Goal: Task Accomplishment & Management: Complete application form

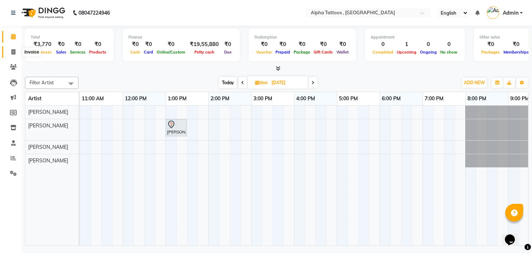
click at [11, 48] on span at bounding box center [13, 52] width 12 height 8
select select "5140"
select select "service"
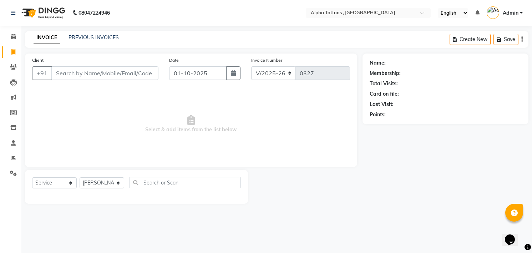
click at [81, 71] on input "Client" at bounding box center [104, 73] width 107 height 14
type input "8291141523"
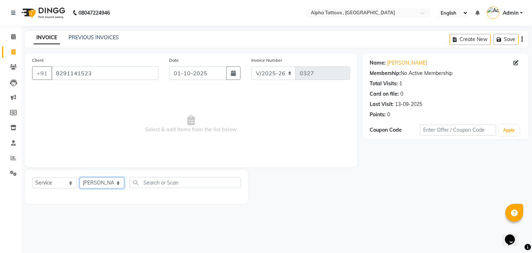
click at [115, 184] on select "[PERSON_NAME] [PERSON_NAME] [PERSON_NAME] Maverick Fernz [PERSON_NAME]" at bounding box center [102, 182] width 45 height 11
select select "32646"
click at [80, 177] on select "[PERSON_NAME] [PERSON_NAME] [PERSON_NAME] Maverick Fernz [PERSON_NAME]" at bounding box center [102, 182] width 45 height 11
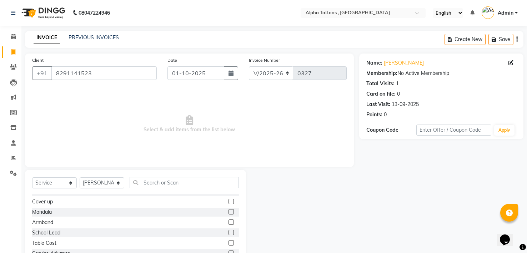
drag, startPoint x: 207, startPoint y: 218, endPoint x: 190, endPoint y: 200, distance: 24.5
click at [190, 200] on div "Cover up" at bounding box center [135, 201] width 207 height 9
click at [228, 200] on label at bounding box center [230, 201] width 5 height 5
click at [228, 200] on input "checkbox" at bounding box center [230, 201] width 5 height 5
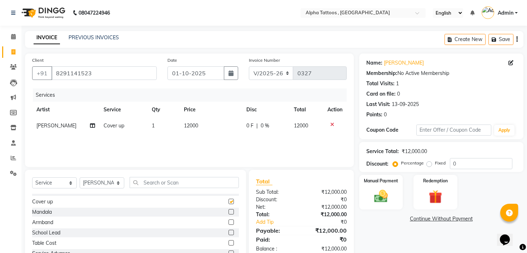
checkbox input "false"
click at [191, 127] on span "12000" at bounding box center [191, 125] width 14 height 6
select select "32646"
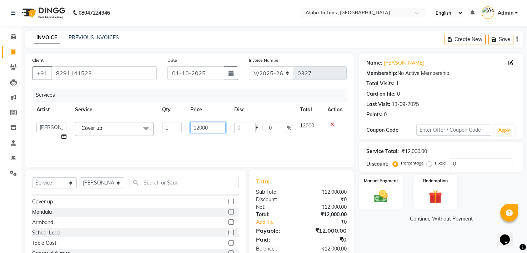
click at [203, 124] on input "12000" at bounding box center [207, 127] width 35 height 11
type input "30000"
click at [212, 128] on input "30000" at bounding box center [207, 127] width 35 height 11
type input "30000"
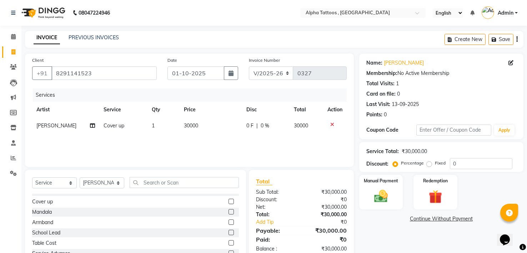
click at [203, 141] on div "Services Artist Service Qty Price Disc Total Action Maverick Fernz Cover up 1 3…" at bounding box center [189, 123] width 314 height 71
click at [93, 181] on select "[PERSON_NAME] [PERSON_NAME] [PERSON_NAME] Maverick Fernz [PERSON_NAME]" at bounding box center [102, 182] width 45 height 11
select select "32724"
click at [80, 177] on select "[PERSON_NAME] [PERSON_NAME] [PERSON_NAME] Maverick Fernz [PERSON_NAME]" at bounding box center [102, 182] width 45 height 11
click at [61, 186] on select "Select Service Product Membership Package Voucher Prepaid Gift Card" at bounding box center [54, 182] width 45 height 11
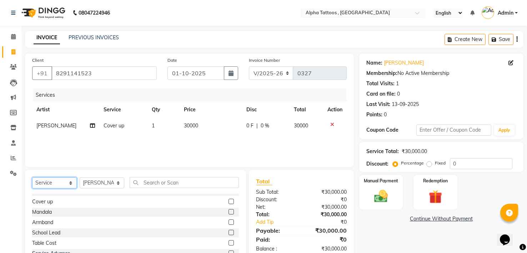
select select "product"
click at [32, 177] on select "Select Service Product Membership Package Voucher Prepaid Gift Card" at bounding box center [54, 182] width 45 height 11
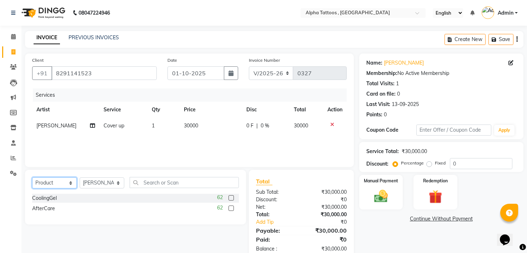
scroll to position [0, 0]
click at [229, 198] on label at bounding box center [230, 197] width 5 height 5
click at [229, 198] on input "checkbox" at bounding box center [230, 198] width 5 height 5
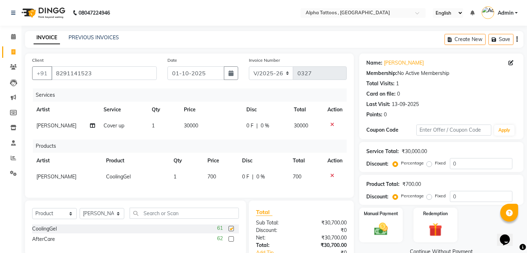
checkbox input "false"
click at [231, 242] on label at bounding box center [230, 238] width 5 height 5
click at [231, 242] on input "checkbox" at bounding box center [230, 239] width 5 height 5
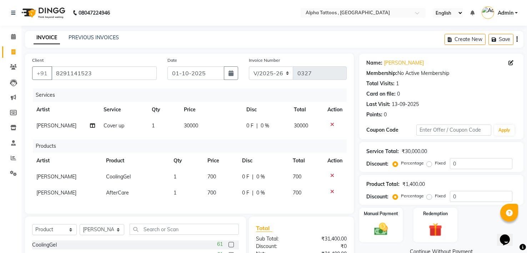
checkbox input "false"
click at [235, 143] on div "Products" at bounding box center [192, 145] width 319 height 13
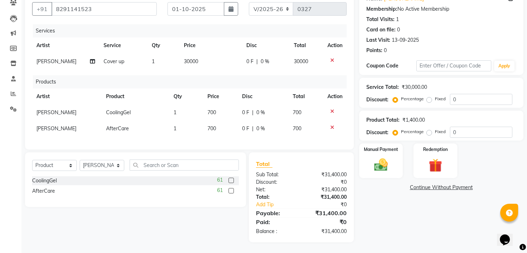
scroll to position [70, 0]
click at [372, 157] on img at bounding box center [380, 165] width 23 height 16
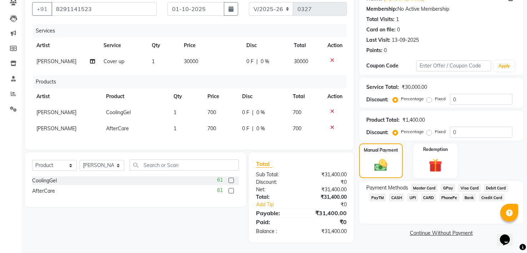
click at [445, 184] on span "GPay" at bounding box center [447, 188] width 15 height 8
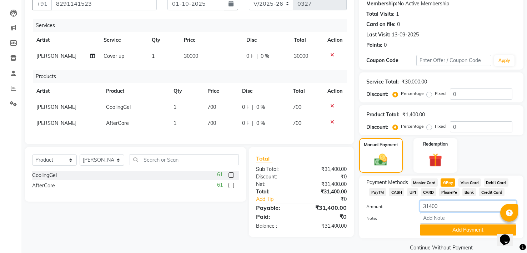
click at [430, 203] on input "31400" at bounding box center [468, 205] width 96 height 11
type input "400"
click at [439, 232] on button "Add Payment" at bounding box center [468, 229] width 96 height 11
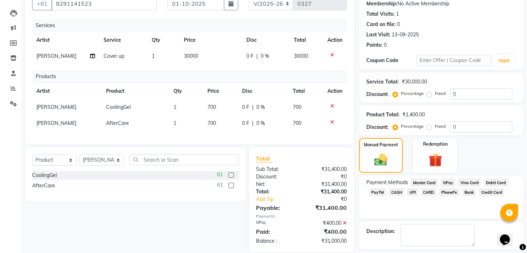
click at [397, 193] on span "CASH" at bounding box center [395, 192] width 15 height 8
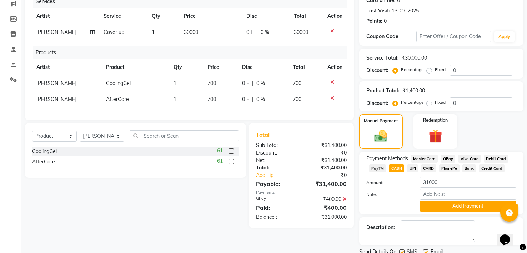
scroll to position [121, 0]
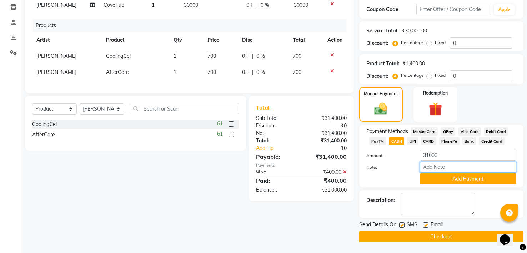
click at [447, 168] on input "Note:" at bounding box center [468, 167] width 96 height 11
type input "Fully Paid"
click at [462, 180] on button "Add Payment" at bounding box center [468, 178] width 96 height 11
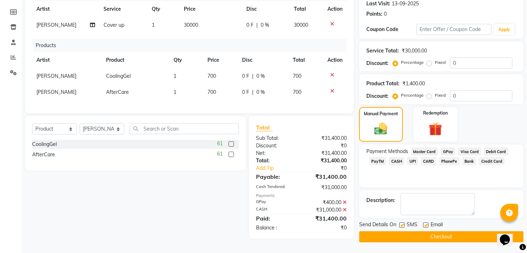
click at [446, 235] on button "Checkout" at bounding box center [441, 236] width 164 height 11
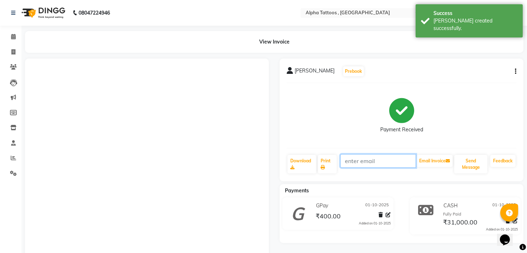
click at [386, 163] on input "text" at bounding box center [378, 161] width 76 height 14
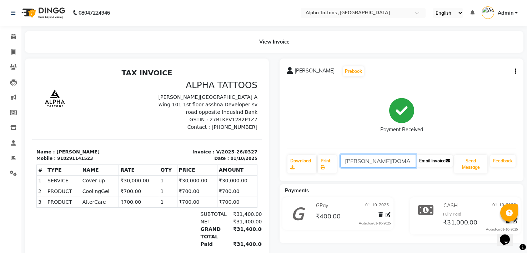
type input "[PERSON_NAME][DOMAIN_NAME][EMAIL_ADDRESS][DOMAIN_NAME]"
click at [435, 163] on button "Email Invoice" at bounding box center [434, 161] width 36 height 12
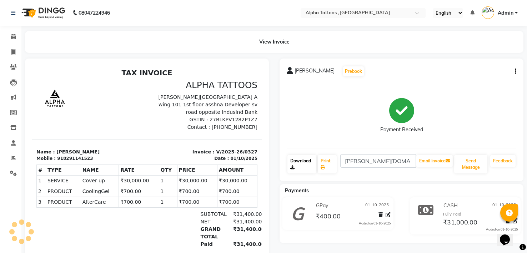
click at [305, 164] on link "Download" at bounding box center [301, 164] width 29 height 19
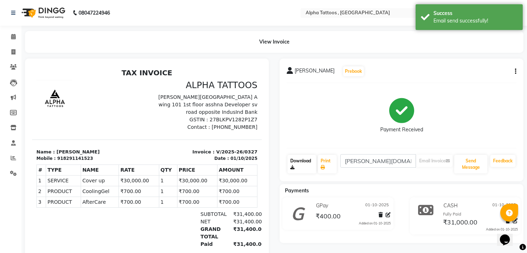
click at [305, 164] on link "Download" at bounding box center [301, 164] width 29 height 19
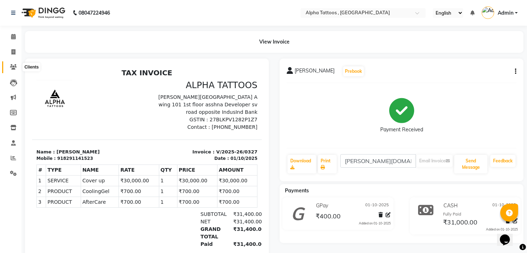
click at [10, 66] on span at bounding box center [13, 67] width 12 height 8
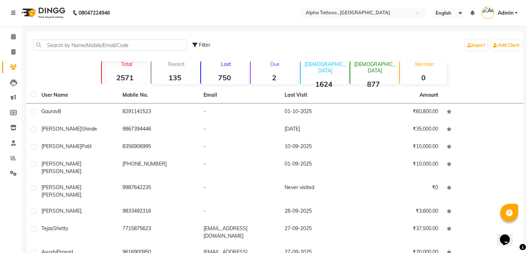
click at [501, 51] on div "Add Client" at bounding box center [505, 45] width 31 height 11
click at [502, 44] on link "Add Client" at bounding box center [506, 45] width 30 height 10
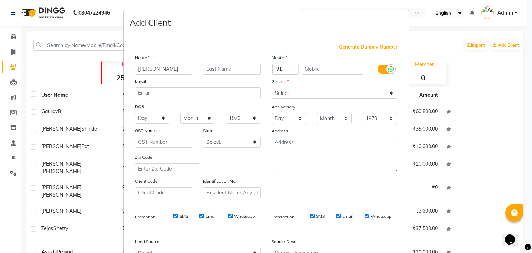
type input "[PERSON_NAME]"
type input "Lazarus"
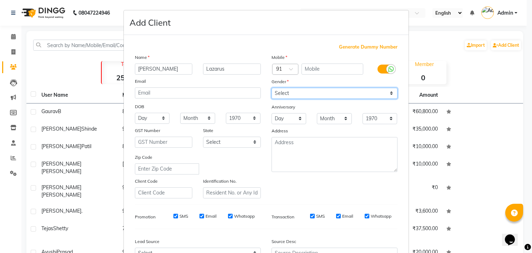
click at [286, 93] on select "Select [DEMOGRAPHIC_DATA] [DEMOGRAPHIC_DATA] Other Prefer Not To Say" at bounding box center [334, 93] width 126 height 11
select select "[DEMOGRAPHIC_DATA]"
click at [271, 88] on select "Select [DEMOGRAPHIC_DATA] [DEMOGRAPHIC_DATA] Other Prefer Not To Say" at bounding box center [334, 93] width 126 height 11
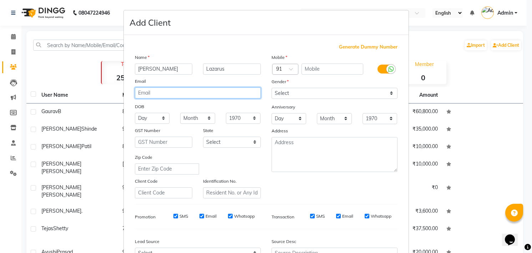
click at [228, 94] on input "email" at bounding box center [198, 92] width 126 height 11
type input "[EMAIL_ADDRESS][DOMAIN_NAME]"
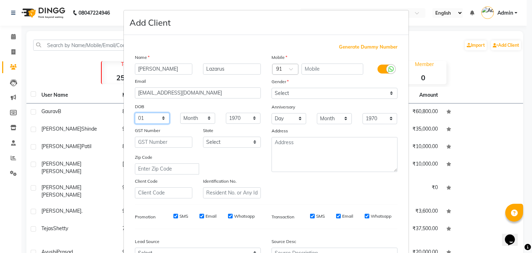
select select "07"
click at [205, 119] on select "Month January February March April May June July August September October Novem…" at bounding box center [197, 118] width 35 height 11
select select "05"
click at [180, 113] on select "Month January February March April May June July August September October Novem…" at bounding box center [197, 118] width 35 height 11
select select "1999"
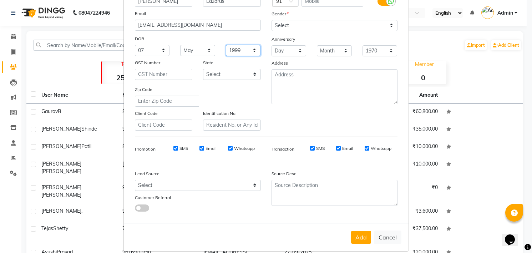
scroll to position [76, 0]
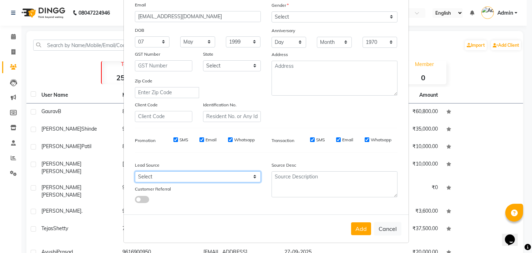
click at [223, 176] on select "Select Walk-in Referral Internet Friend Word of Mouth Advertisement Facebook Ju…" at bounding box center [198, 176] width 126 height 11
select select "33839"
click at [135, 171] on select "Select Walk-in Referral Internet Friend Word of Mouth Advertisement Facebook Ju…" at bounding box center [198, 176] width 126 height 11
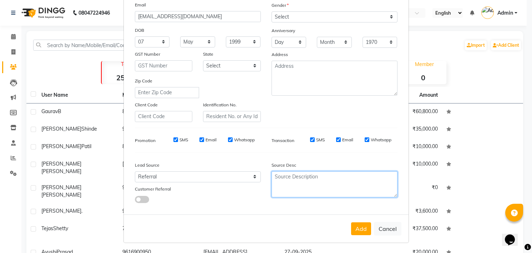
click at [293, 177] on textarea at bounding box center [334, 184] width 126 height 26
type textarea "PV"
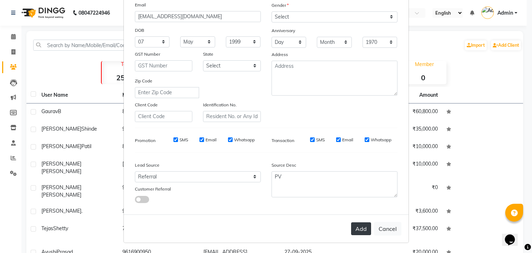
click at [354, 224] on button "Add" at bounding box center [361, 228] width 20 height 13
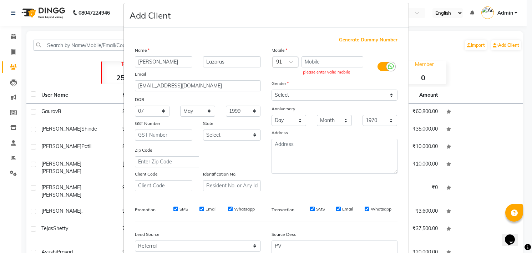
scroll to position [0, 0]
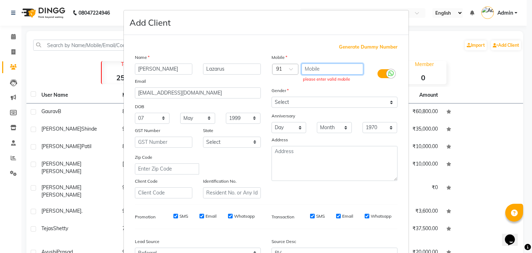
click at [313, 64] on input "text" at bounding box center [332, 68] width 62 height 11
paste input "9960090325"
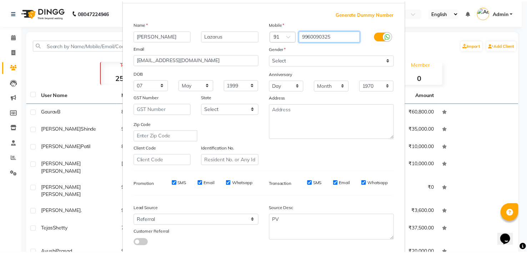
scroll to position [76, 0]
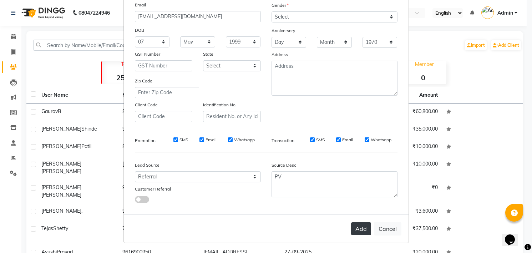
type input "9960090325"
click at [360, 229] on button "Add" at bounding box center [361, 228] width 20 height 13
select select
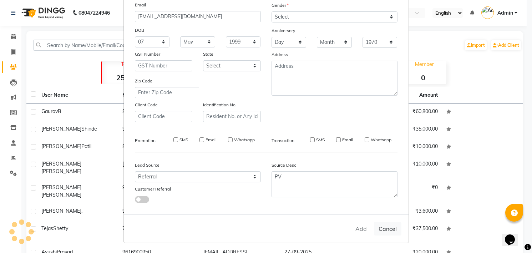
select select
checkbox input "false"
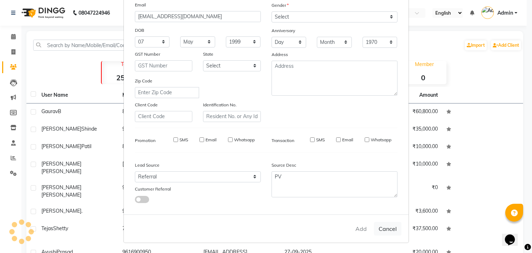
checkbox input "false"
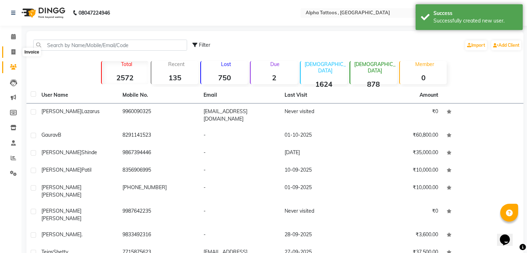
click at [15, 51] on icon at bounding box center [13, 51] width 4 height 5
select select "5140"
select select "service"
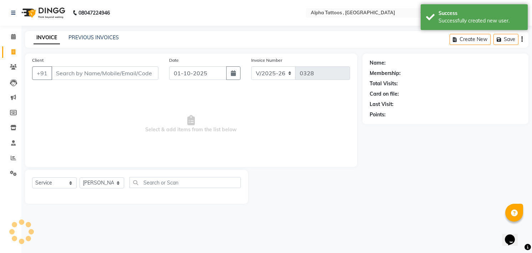
click at [76, 73] on input "Client" at bounding box center [104, 73] width 107 height 14
type input "9960090325"
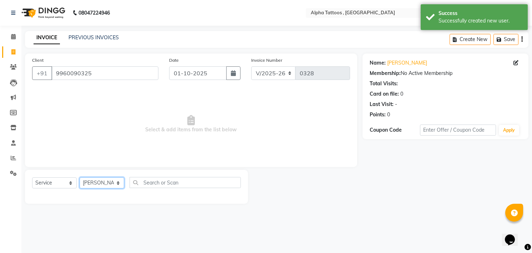
click at [115, 183] on select "[PERSON_NAME] [PERSON_NAME] [PERSON_NAME] Maverick Fernz [PERSON_NAME]" at bounding box center [102, 182] width 45 height 11
select select "32645"
click at [80, 177] on select "[PERSON_NAME] [PERSON_NAME] [PERSON_NAME] Maverick Fernz [PERSON_NAME]" at bounding box center [102, 182] width 45 height 11
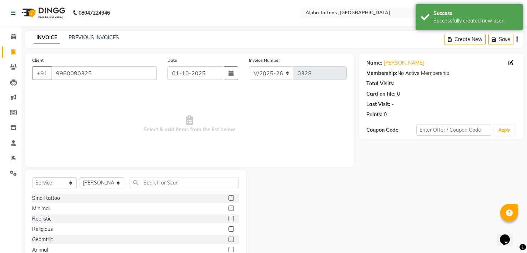
click at [228, 209] on label at bounding box center [230, 207] width 5 height 5
click at [228, 209] on input "checkbox" at bounding box center [230, 208] width 5 height 5
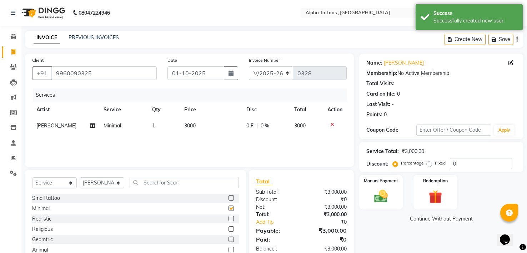
checkbox input "false"
click at [186, 131] on td "3000" at bounding box center [211, 126] width 62 height 16
select select "32645"
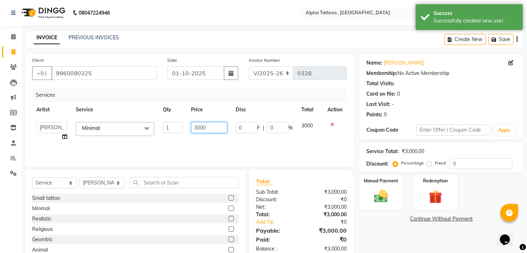
click at [195, 128] on input "3000" at bounding box center [209, 127] width 36 height 11
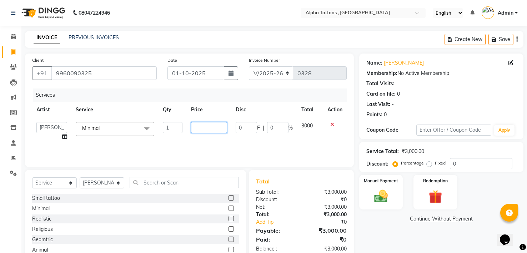
paste input "9960090325"
type input "9960090325"
type input "8000"
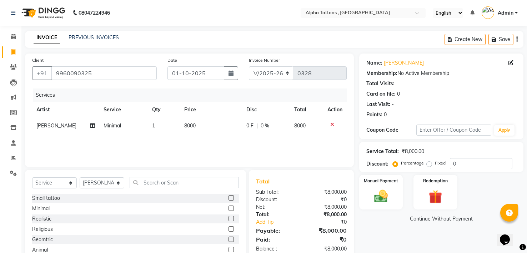
click at [260, 145] on div "Services Artist Service Qty Price Disc Total Action [PERSON_NAME] Minimal 1 800…" at bounding box center [189, 123] width 314 height 71
click at [371, 193] on img at bounding box center [380, 196] width 23 height 16
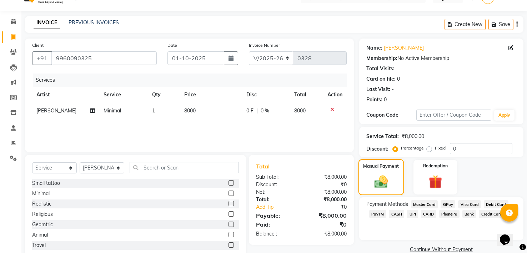
scroll to position [33, 0]
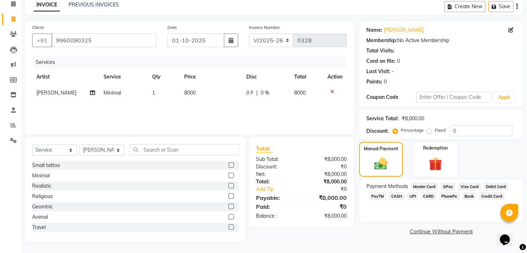
click at [443, 186] on span "GPay" at bounding box center [447, 186] width 15 height 8
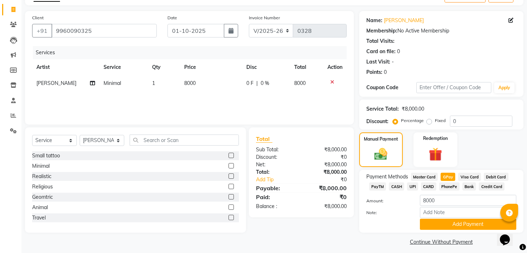
scroll to position [47, 0]
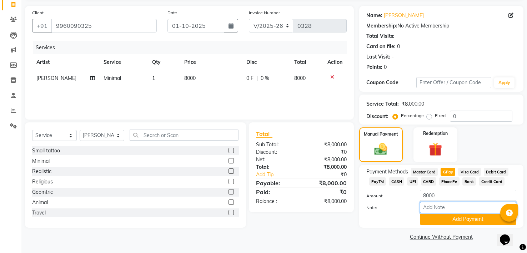
click at [441, 207] on input "Note:" at bounding box center [468, 207] width 96 height 11
type input "Fully Paid"
click at [465, 221] on button "Add Payment" at bounding box center [468, 219] width 96 height 11
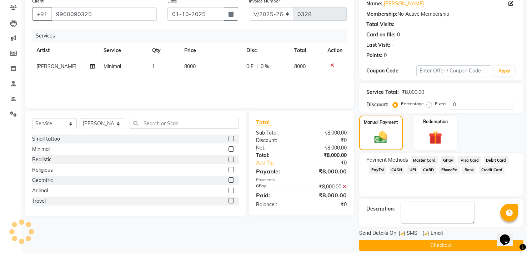
scroll to position [68, 0]
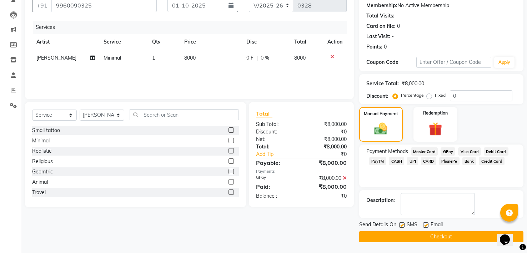
click at [457, 238] on button "Checkout" at bounding box center [441, 236] width 164 height 11
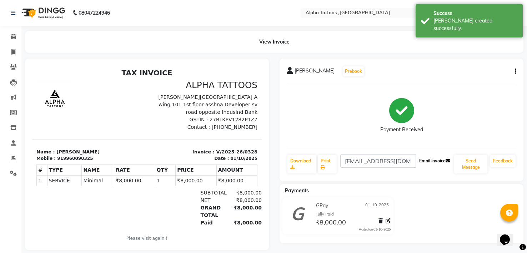
click at [425, 159] on button "Email Invoice" at bounding box center [434, 161] width 36 height 12
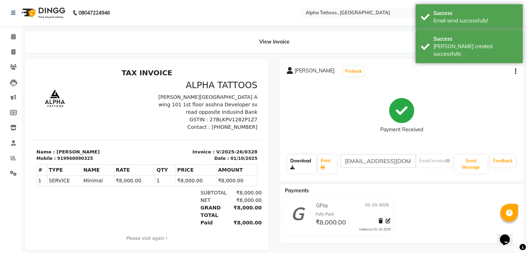
click at [306, 165] on link "Download" at bounding box center [301, 164] width 29 height 19
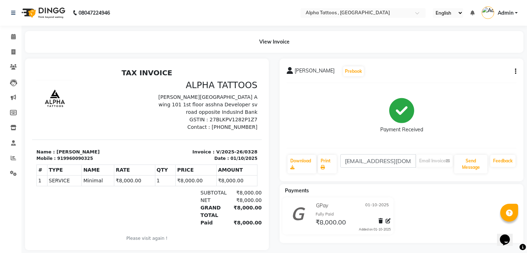
click at [31, 10] on img at bounding box center [42, 13] width 49 height 20
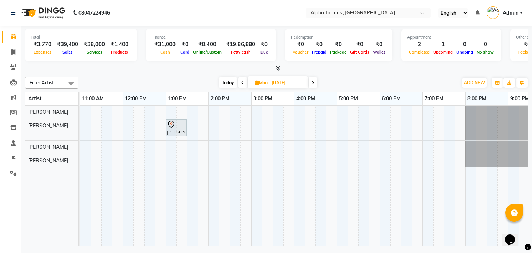
click at [93, 69] on div at bounding box center [276, 68] width 503 height 7
click at [47, 13] on img at bounding box center [42, 13] width 49 height 20
